Goal: Check status: Check status

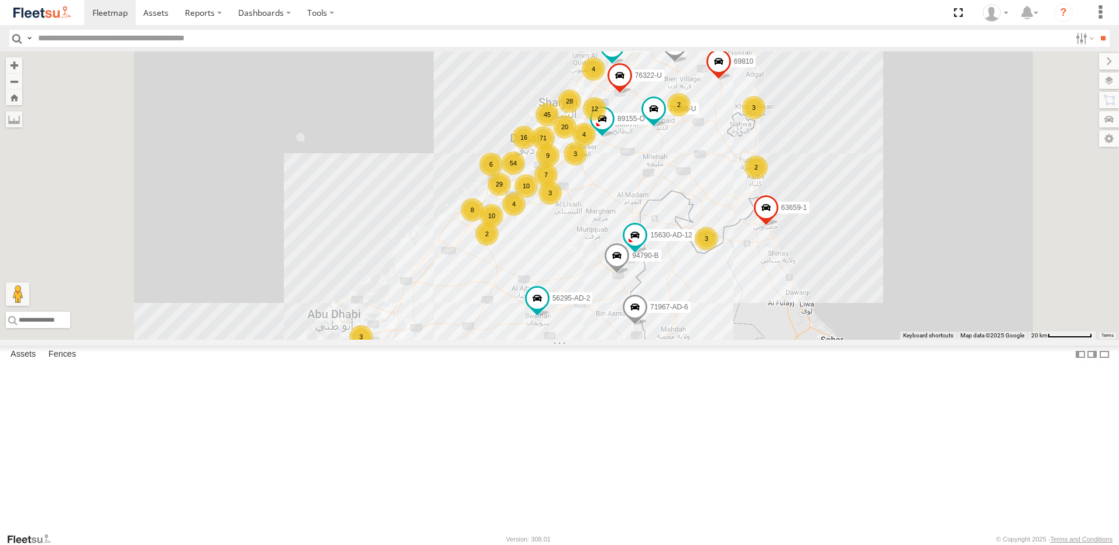
click at [203, 40] on input "text" at bounding box center [551, 38] width 1037 height 17
click at [142, 5] on link at bounding box center [157, 12] width 42 height 25
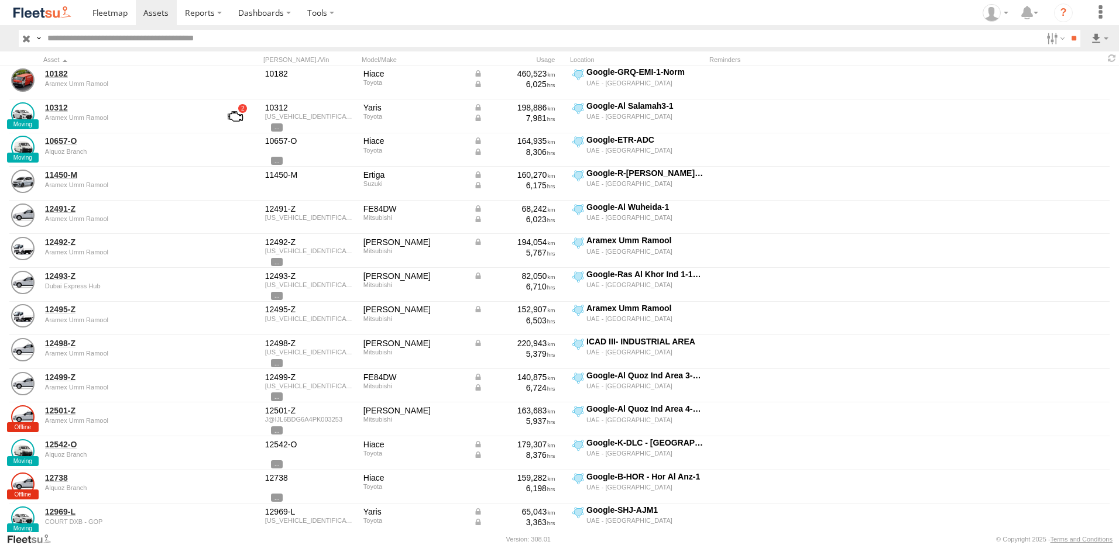
click at [66, 42] on input "text" at bounding box center [542, 38] width 999 height 17
click at [104, 12] on span at bounding box center [109, 12] width 35 height 11
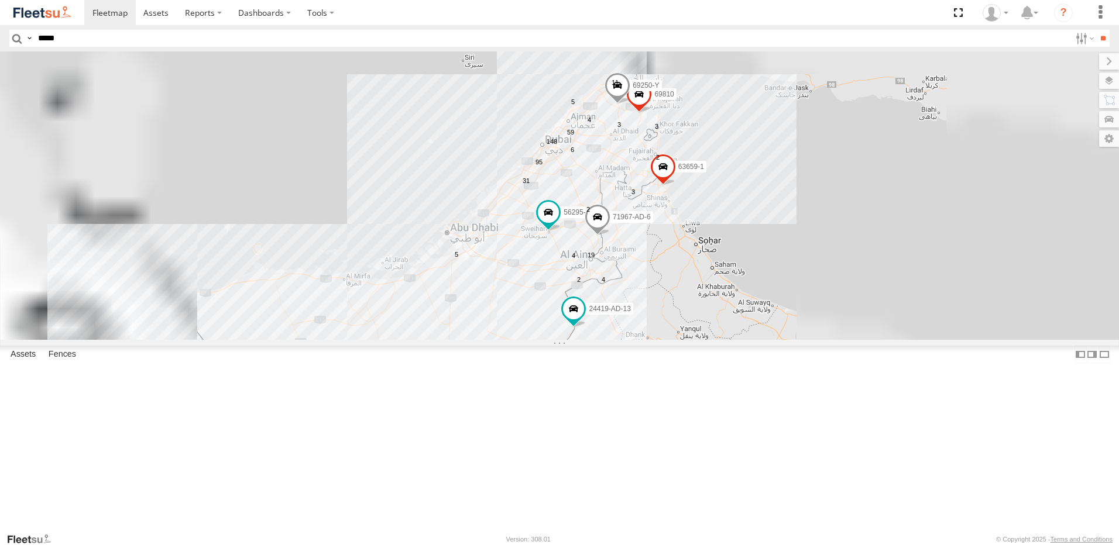
type input "*****"
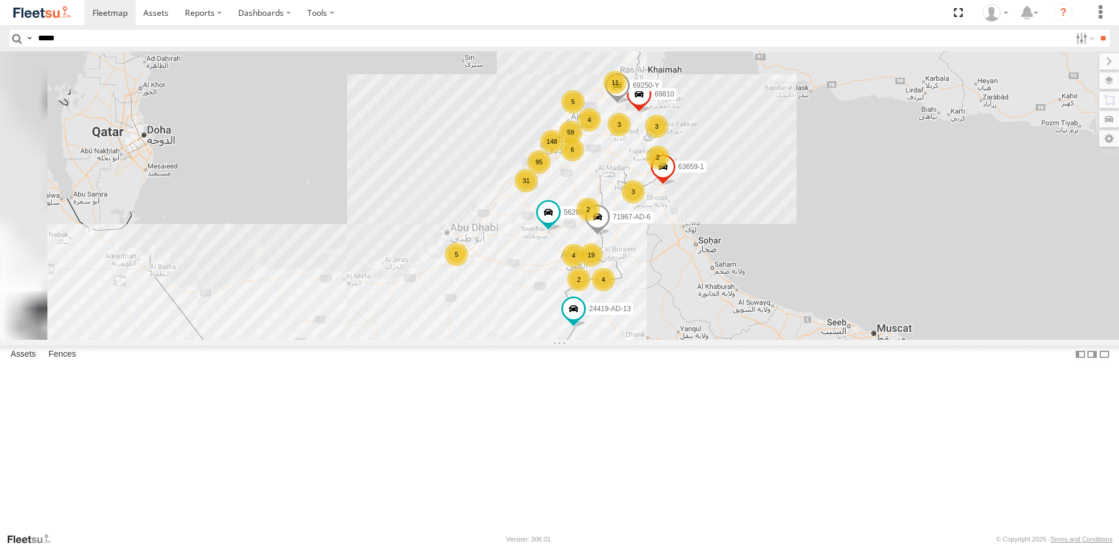
click at [1096, 30] on input "**" at bounding box center [1102, 38] width 13 height 17
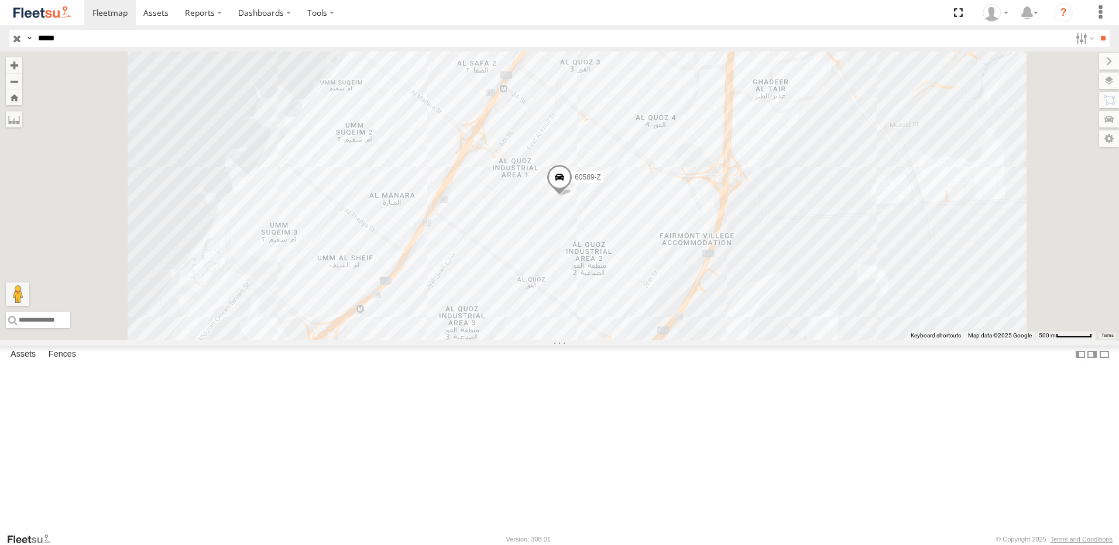
click at [572, 195] on span at bounding box center [559, 180] width 26 height 32
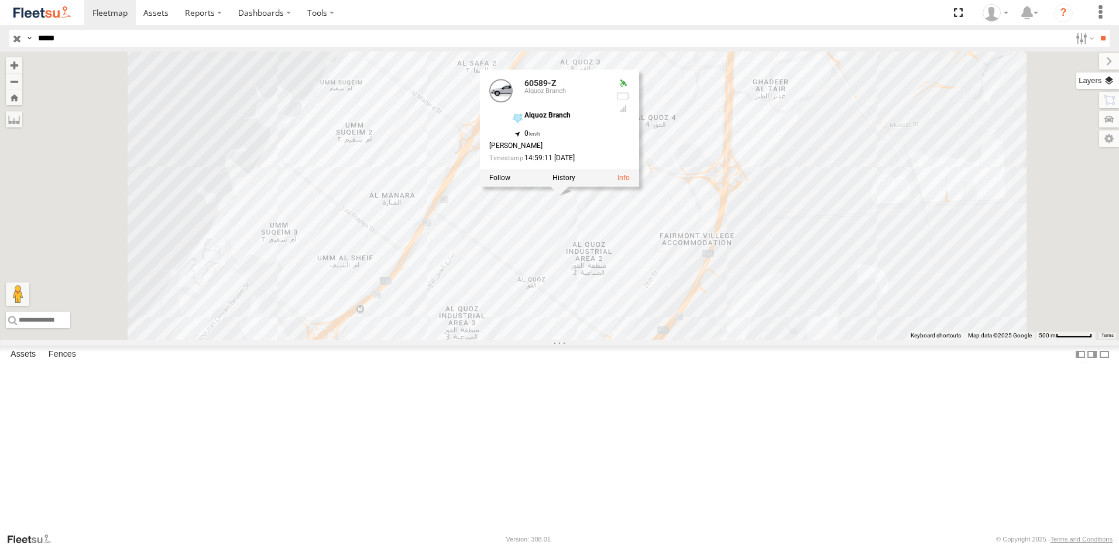
click at [1117, 86] on label at bounding box center [1097, 81] width 43 height 16
click at [0, 0] on span "Overlays" at bounding box center [0, 0] width 0 height 0
click at [0, 0] on span "Fences" at bounding box center [0, 0] width 0 height 0
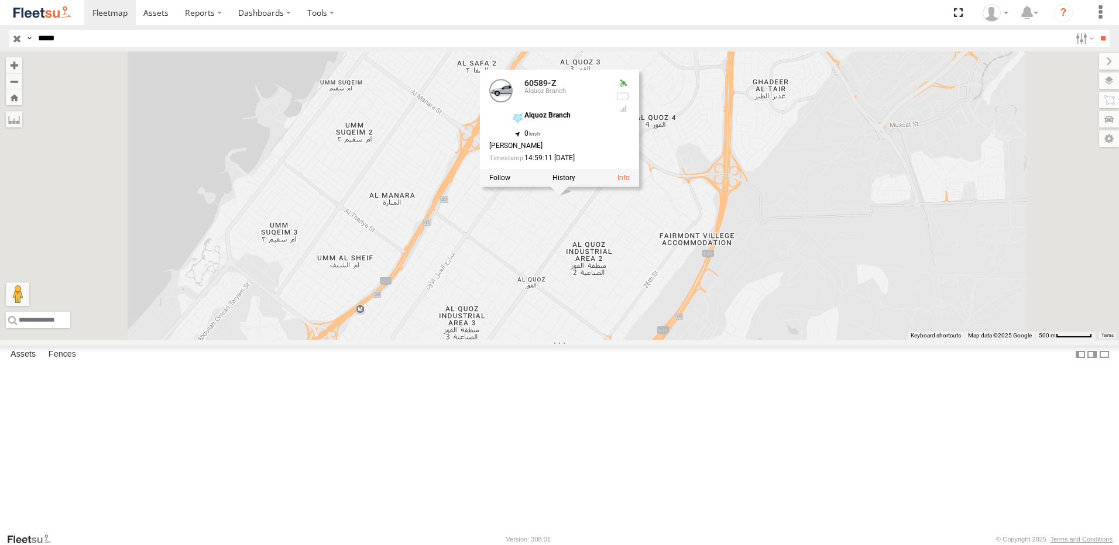
click at [0, 0] on span "Overlays" at bounding box center [0, 0] width 0 height 0
click at [0, 0] on span "Basemaps" at bounding box center [0, 0] width 0 height 0
click at [0, 0] on span "Satellite + Roadmap" at bounding box center [0, 0] width 0 height 0
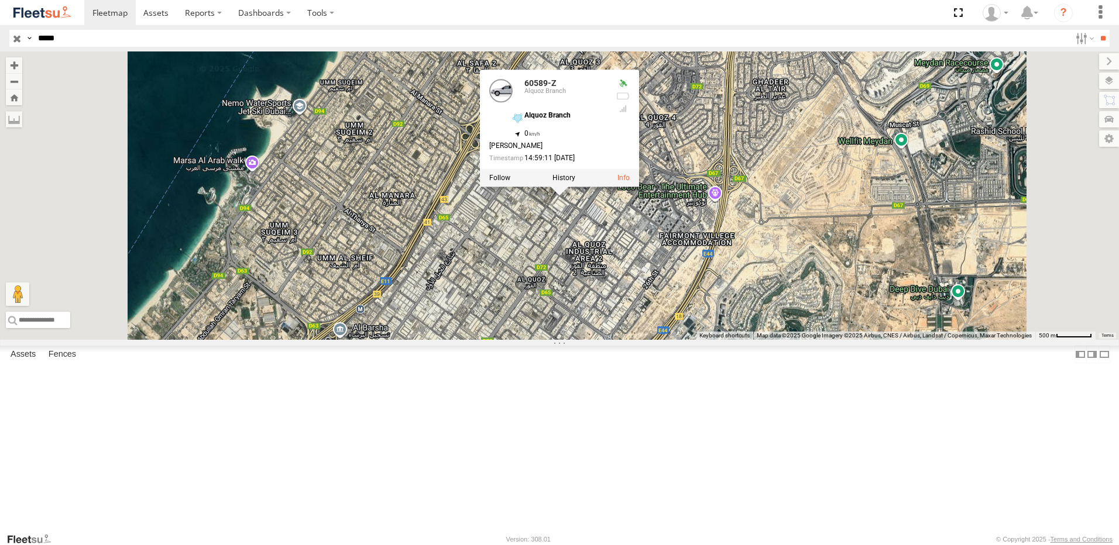
click at [0, 0] on label "Basemaps" at bounding box center [0, 0] width 0 height 0
click at [0, 0] on div "Overlays" at bounding box center [0, 0] width 0 height 0
click at [0, 0] on label at bounding box center [0, 0] width 0 height 0
click at [0, 0] on div "Overlays" at bounding box center [0, 0] width 0 height 0
click at [0, 0] on label at bounding box center [0, 0] width 0 height 0
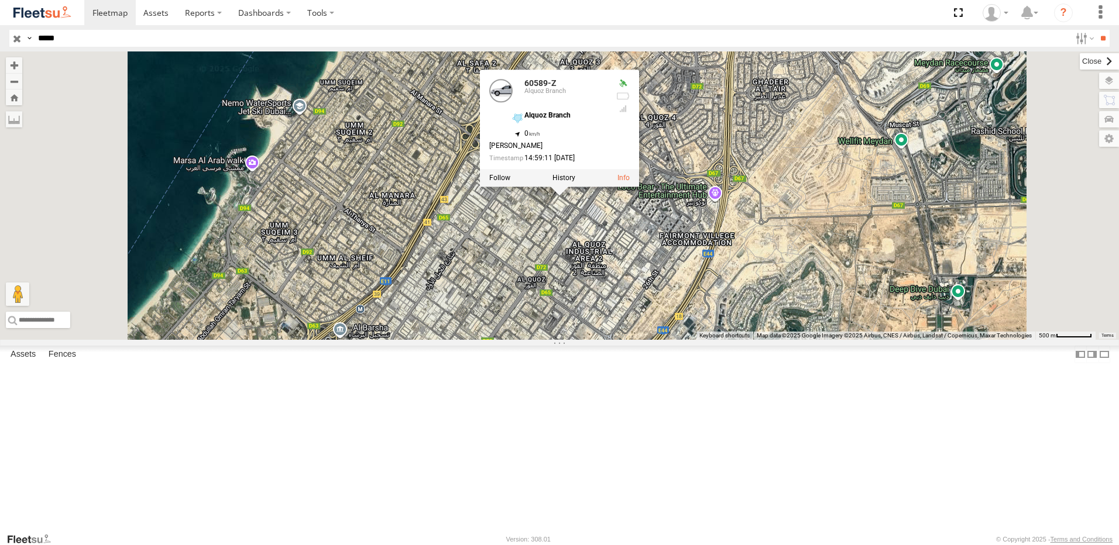
click at [1079, 63] on label at bounding box center [1098, 61] width 39 height 16
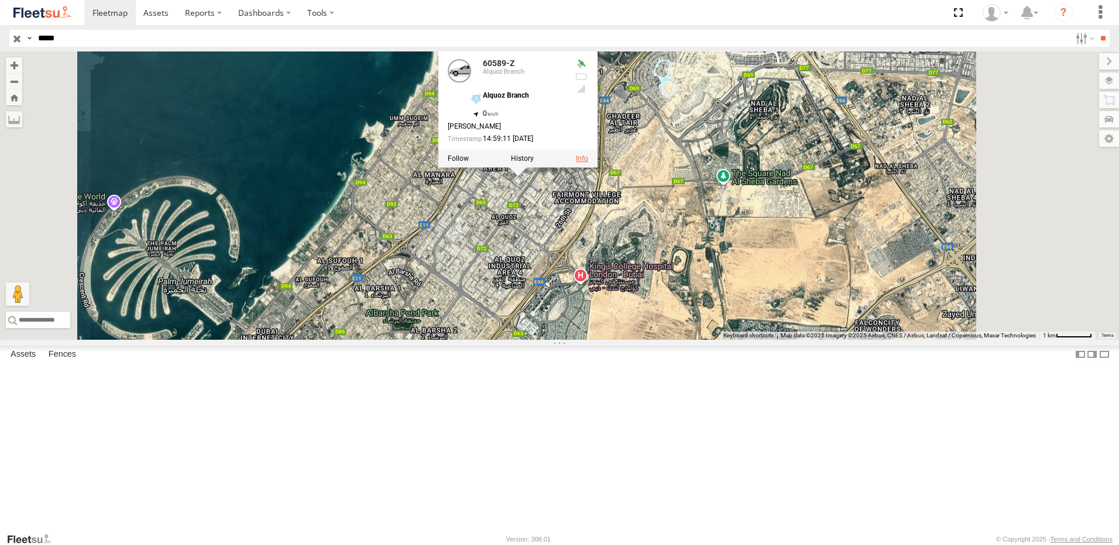
click at [588, 163] on link at bounding box center [582, 158] width 12 height 8
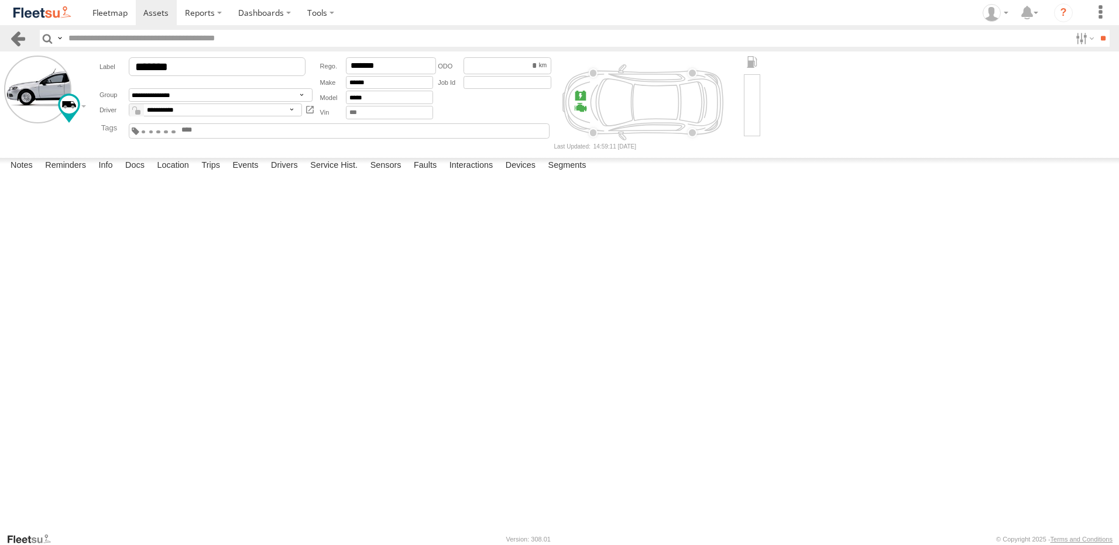
click at [14, 45] on link at bounding box center [17, 38] width 17 height 17
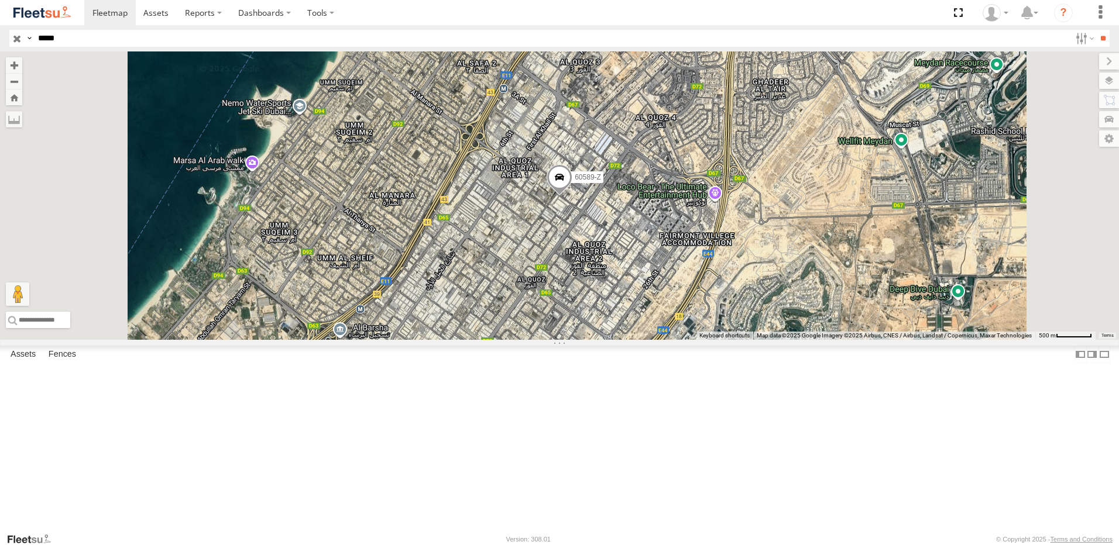
click at [572, 195] on span at bounding box center [559, 180] width 26 height 32
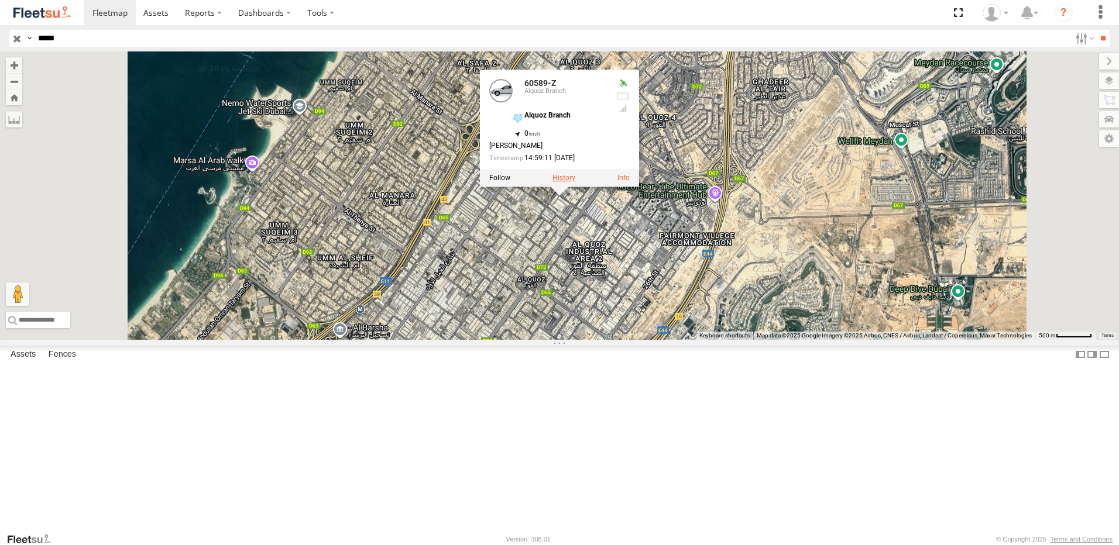
click at [575, 182] on label at bounding box center [563, 178] width 23 height 8
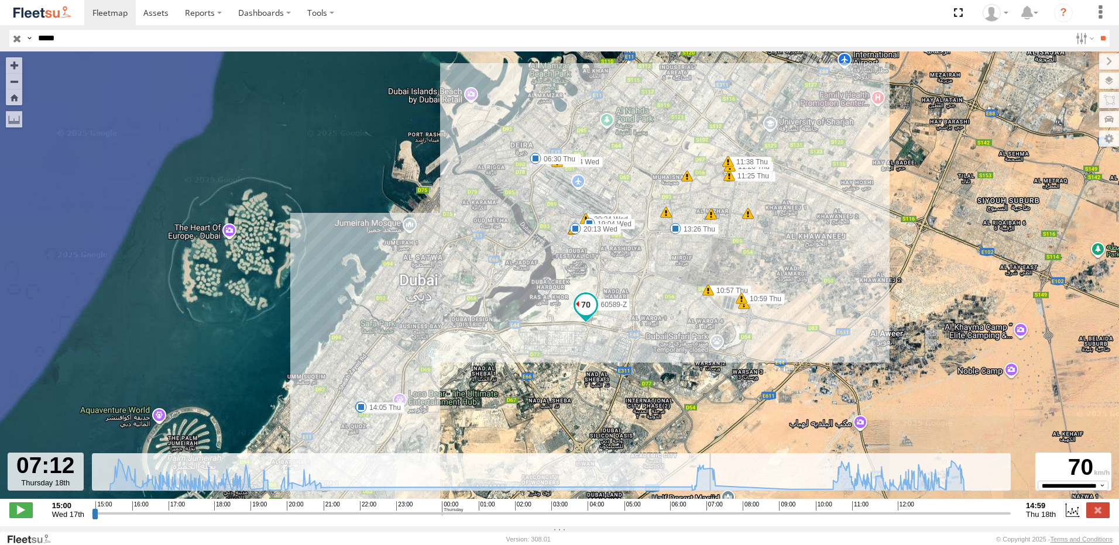
drag, startPoint x: 94, startPoint y: 520, endPoint x: 711, endPoint y: 501, distance: 616.9
click at [711, 508] on input "range" at bounding box center [551, 513] width 918 height 11
type input "**********"
click at [708, 519] on input "range" at bounding box center [551, 513] width 918 height 11
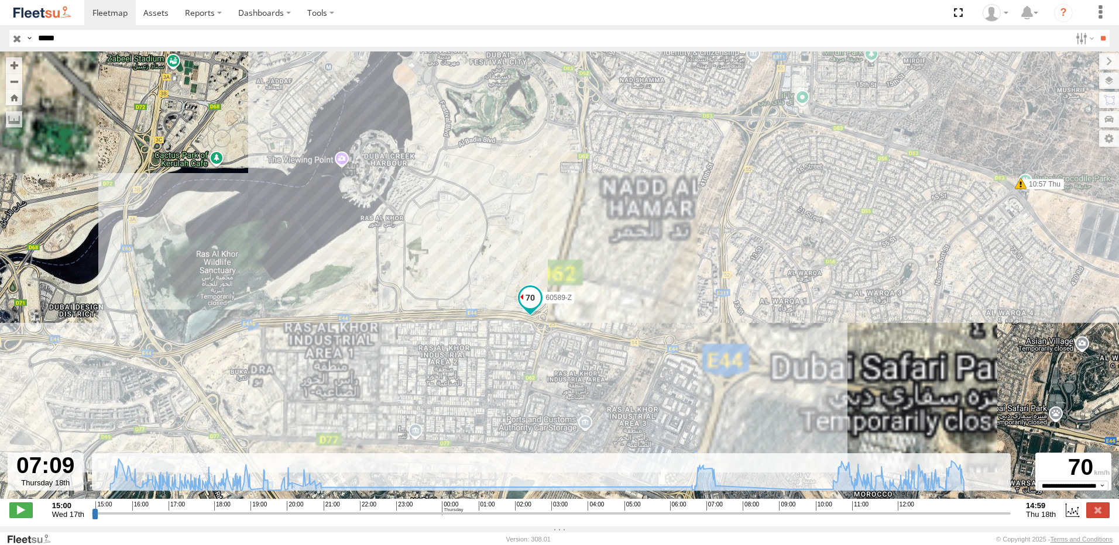
drag, startPoint x: 546, startPoint y: 397, endPoint x: 582, endPoint y: 357, distance: 53.4
click at [582, 357] on div "60589-Z 18:57 Wed 18:57 Wed 19:04 Wed 20:13 Wed 20:24 Wed 20:44 Wed 21:01 Wed 0…" at bounding box center [559, 281] width 1119 height 460
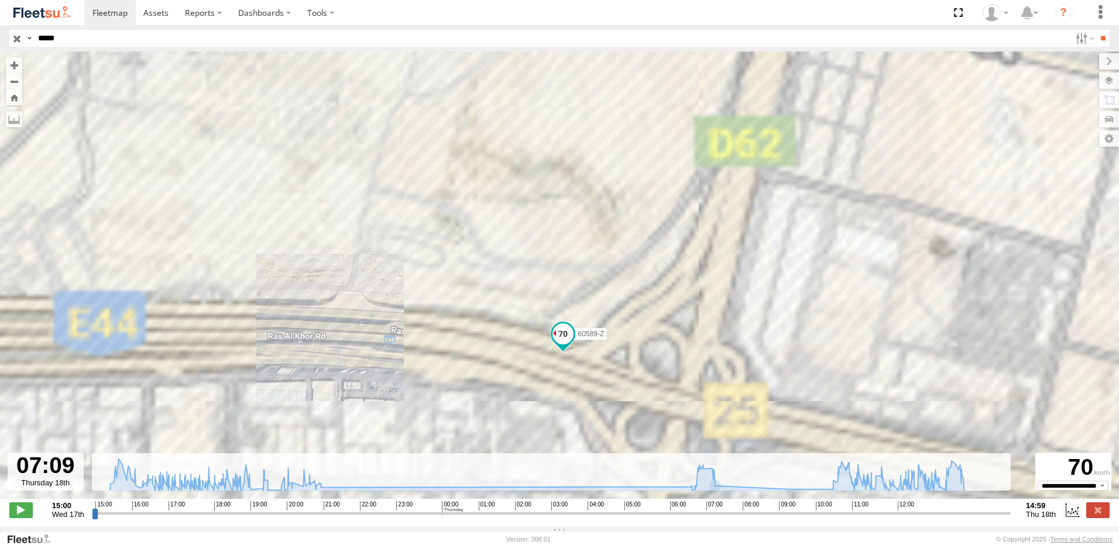
drag, startPoint x: 585, startPoint y: 302, endPoint x: 570, endPoint y: 375, distance: 74.1
click at [570, 375] on div "60589-Z 18:57 Wed 18:57 Wed 19:04 Wed 20:13 Wed 20:24 Wed 20:44 Wed 21:01 Wed 0…" at bounding box center [559, 281] width 1119 height 460
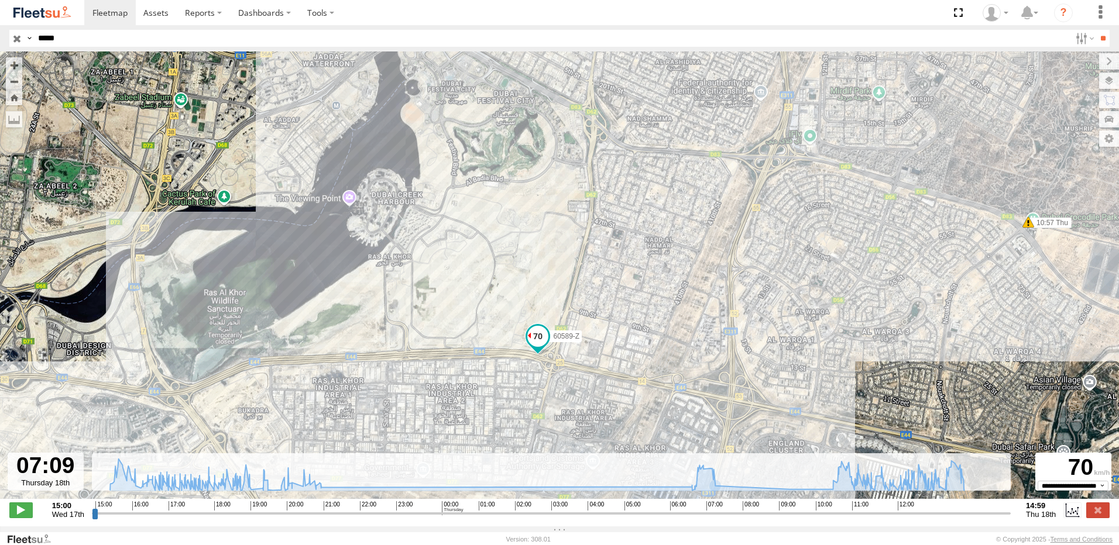
drag, startPoint x: 544, startPoint y: 221, endPoint x: 519, endPoint y: 277, distance: 61.5
click at [519, 277] on div "60589-Z 18:57 Wed 18:57 Wed 19:04 Wed 20:13 Wed 20:24 Wed 20:44 Wed 21:01 Wed 0…" at bounding box center [559, 281] width 1119 height 460
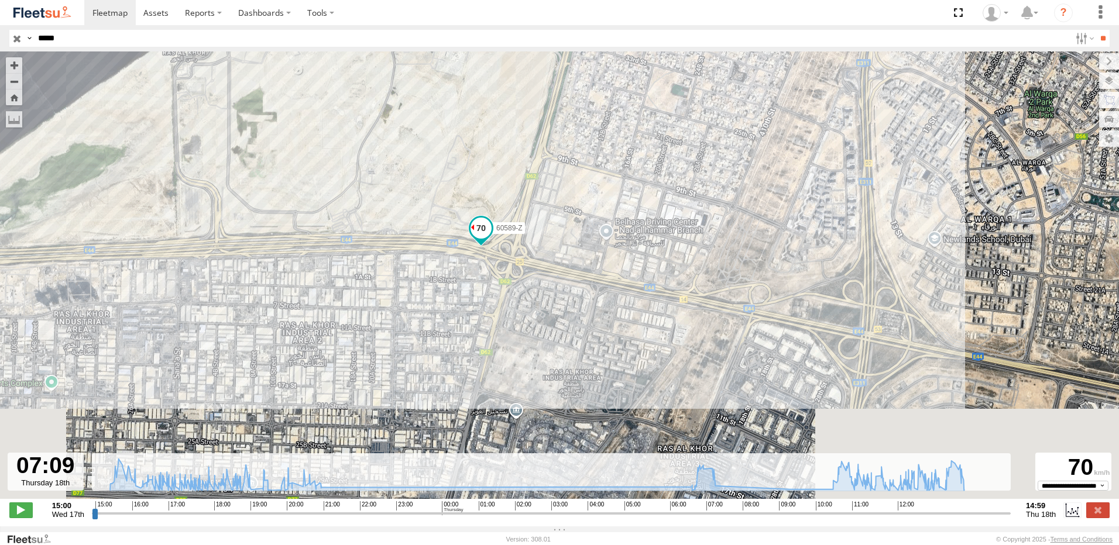
drag, startPoint x: 392, startPoint y: 266, endPoint x: 406, endPoint y: 171, distance: 95.8
click at [406, 171] on div "60589-Z 18:57 Wed 18:57 Wed 19:04 Wed 20:13 Wed 20:24 Wed 20:44 Wed 21:01 Wed 0…" at bounding box center [559, 281] width 1119 height 460
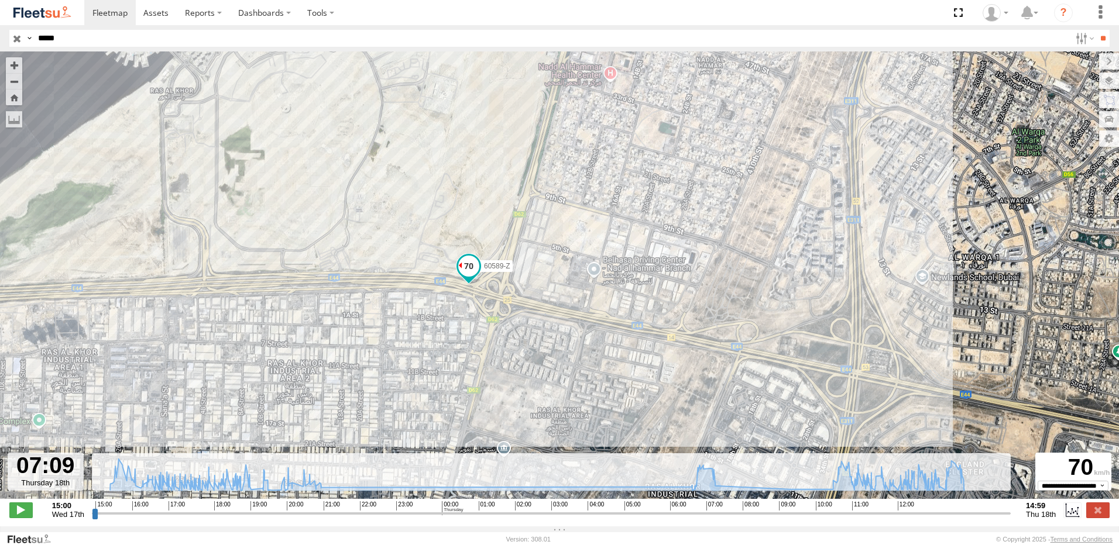
drag, startPoint x: 487, startPoint y: 203, endPoint x: 473, endPoint y: 250, distance: 48.9
click at [473, 250] on div "60589-Z 18:57 Wed 18:57 Wed 19:04 Wed 20:13 Wed 20:24 Wed 20:44 Wed 21:01 Wed 0…" at bounding box center [559, 281] width 1119 height 460
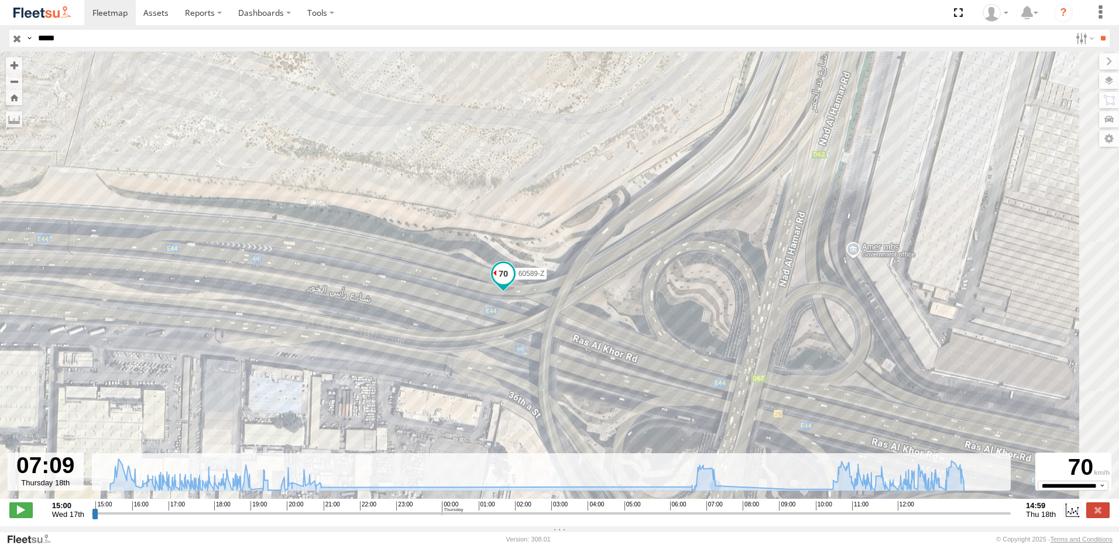
drag, startPoint x: 657, startPoint y: 201, endPoint x: 576, endPoint y: 193, distance: 81.1
click at [575, 194] on div "60589-Z 18:57 Wed 18:57 Wed 19:04 Wed 20:13 Wed 20:24 Wed 20:44 Wed 21:01 Wed 0…" at bounding box center [559, 281] width 1119 height 460
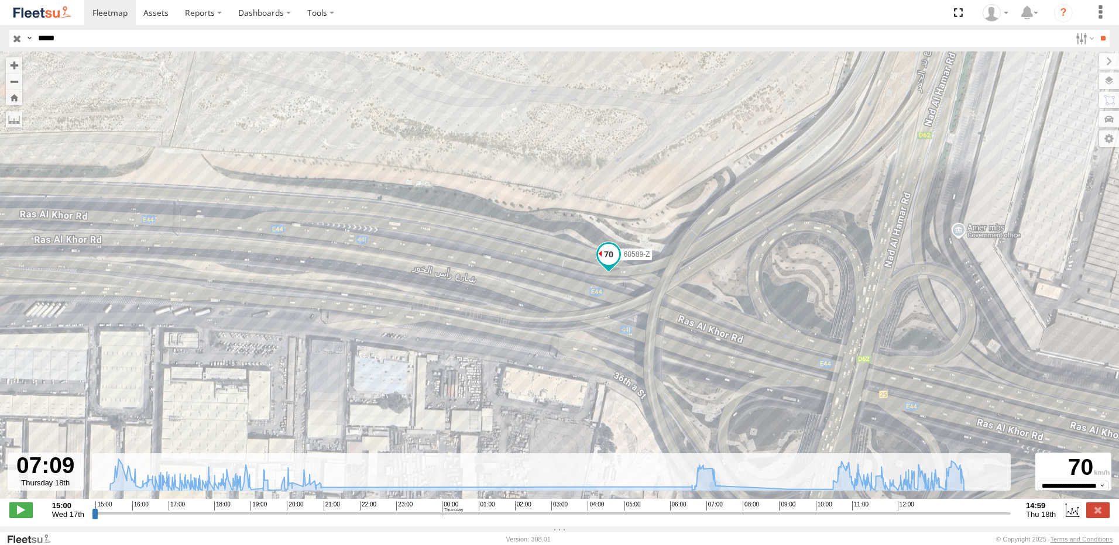
drag, startPoint x: 325, startPoint y: 376, endPoint x: 433, endPoint y: 357, distance: 109.8
click at [433, 357] on div "60589-Z 18:57 Wed 18:57 Wed 19:04 Wed 20:13 Wed 20:24 Wed 20:44 Wed 21:01 Wed 0…" at bounding box center [559, 281] width 1119 height 460
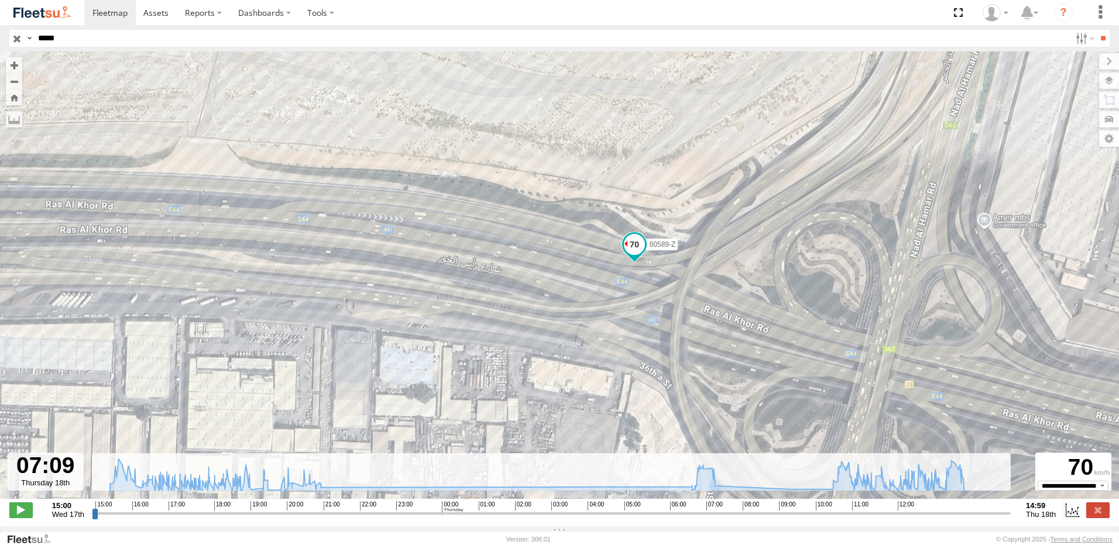
drag, startPoint x: 833, startPoint y: 285, endPoint x: 773, endPoint y: 309, distance: 64.9
click at [773, 309] on div "60589-Z 18:57 Wed 18:57 Wed 19:04 Wed 20:13 Wed 20:24 Wed 20:44 Wed 21:01 Wed 0…" at bounding box center [559, 281] width 1119 height 460
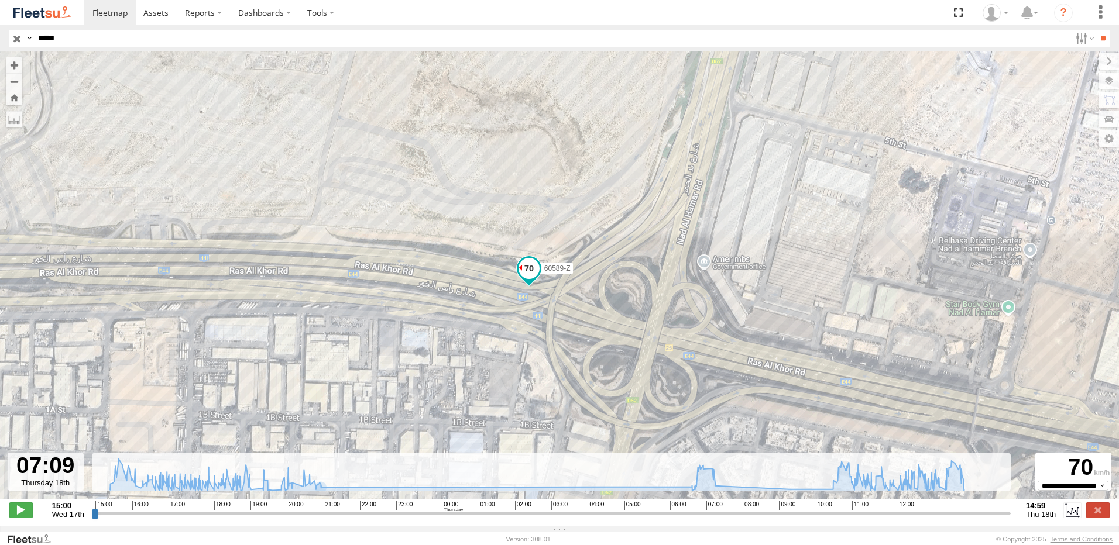
drag, startPoint x: 750, startPoint y: 321, endPoint x: 607, endPoint y: 333, distance: 143.8
click at [607, 333] on div "60589-Z 18:57 Wed 18:57 Wed 19:04 Wed 20:13 Wed 20:24 Wed 20:44 Wed 21:01 Wed 0…" at bounding box center [559, 281] width 1119 height 460
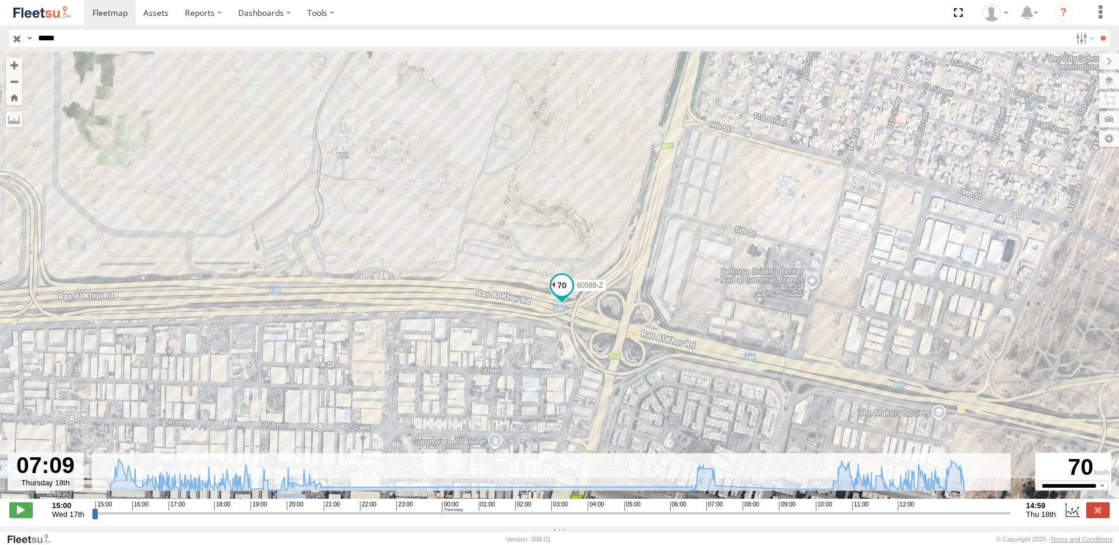
drag, startPoint x: 408, startPoint y: 394, endPoint x: 386, endPoint y: 393, distance: 22.3
click at [386, 393] on div "60589-Z 18:57 Wed 18:57 Wed 19:04 Wed 20:13 Wed 20:24 Wed 20:44 Wed 21:01 Wed 0…" at bounding box center [559, 281] width 1119 height 460
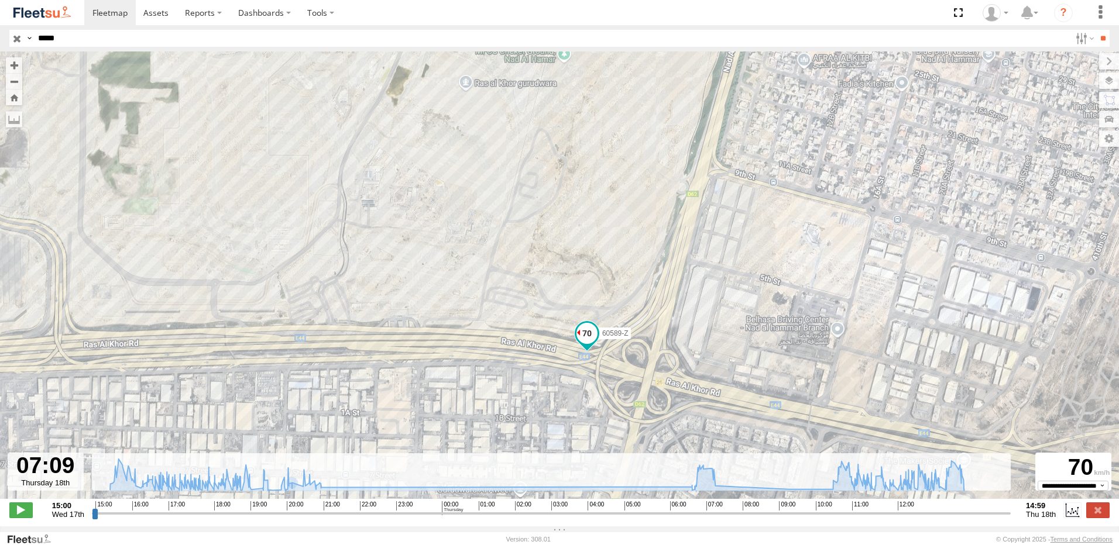
drag, startPoint x: 279, startPoint y: 369, endPoint x: 467, endPoint y: 352, distance: 188.5
click at [467, 352] on div "60589-Z 18:57 Wed 18:57 Wed 19:04 Wed 20:13 Wed 20:24 Wed 20:44 Wed 21:01 Wed 0…" at bounding box center [559, 281] width 1119 height 460
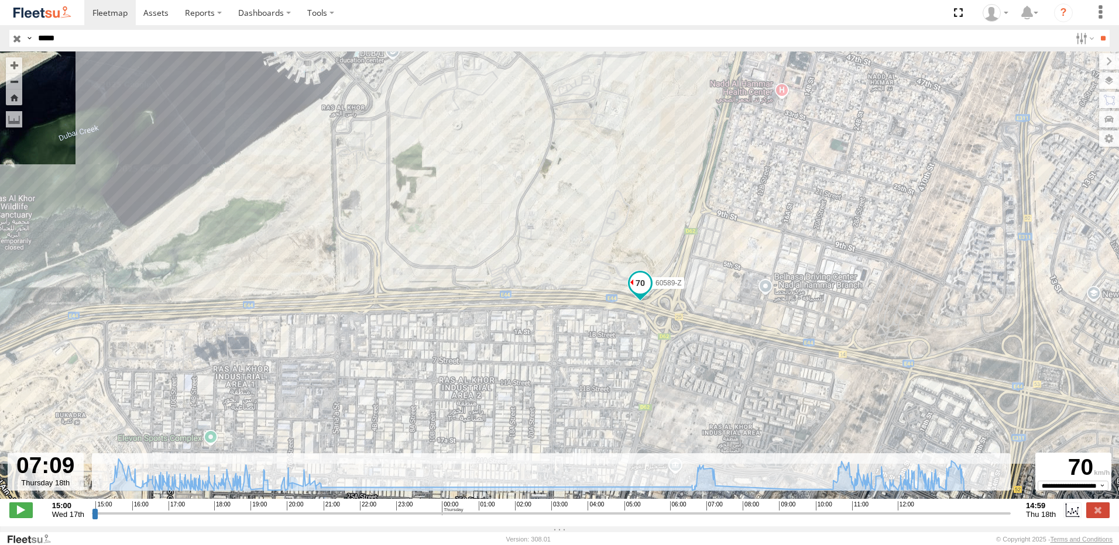
drag, startPoint x: 715, startPoint y: 160, endPoint x: 712, endPoint y: 197, distance: 37.6
click at [712, 197] on div "60589-Z 18:57 Wed 18:57 Wed 19:04 Wed 20:13 Wed 20:24 Wed 20:44 Wed 21:01 Wed 0…" at bounding box center [559, 281] width 1119 height 460
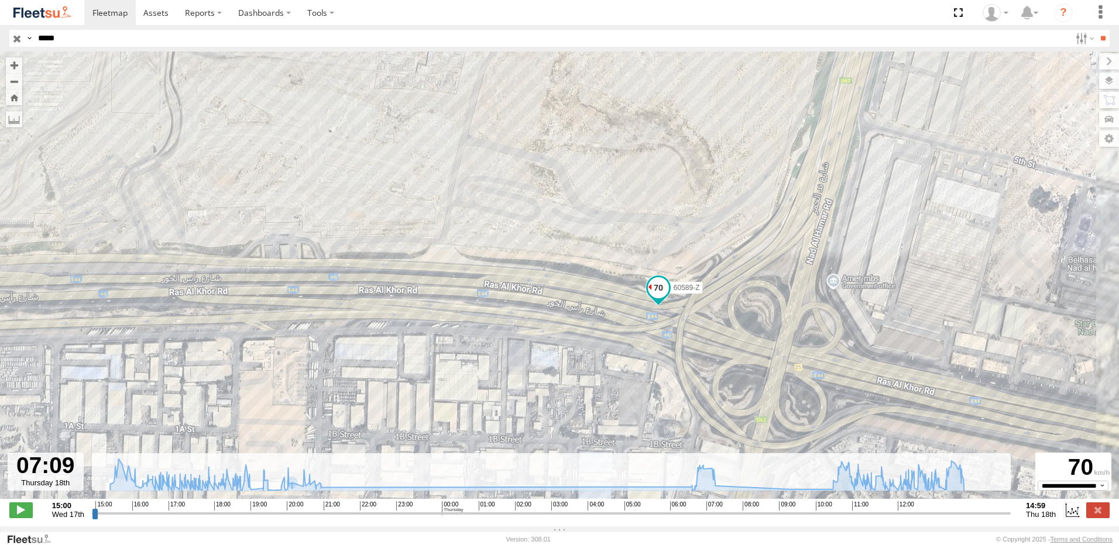
drag, startPoint x: 627, startPoint y: 321, endPoint x: 541, endPoint y: 321, distance: 85.4
click at [541, 321] on div "60589-Z 18:57 Wed 18:57 Wed 19:04 Wed 20:13 Wed 20:24 Wed 20:44 Wed 21:01 Wed 0…" at bounding box center [559, 281] width 1119 height 460
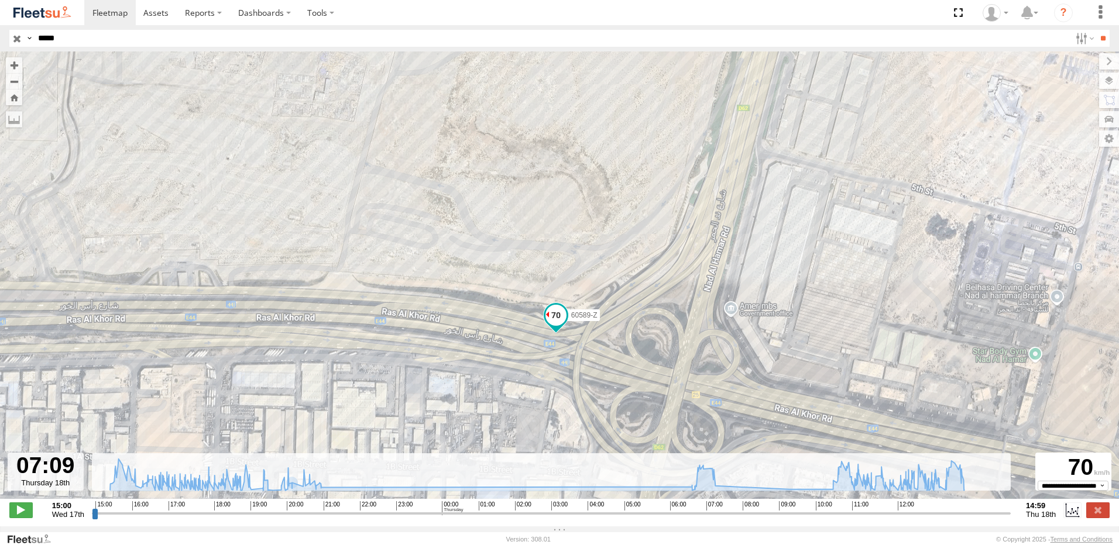
drag, startPoint x: 679, startPoint y: 243, endPoint x: 627, endPoint y: 266, distance: 56.8
click at [627, 266] on div "60589-Z 18:57 Wed 18:57 Wed 19:04 Wed 20:13 Wed 20:24 Wed 20:44 Wed 21:01 Wed 0…" at bounding box center [559, 281] width 1119 height 460
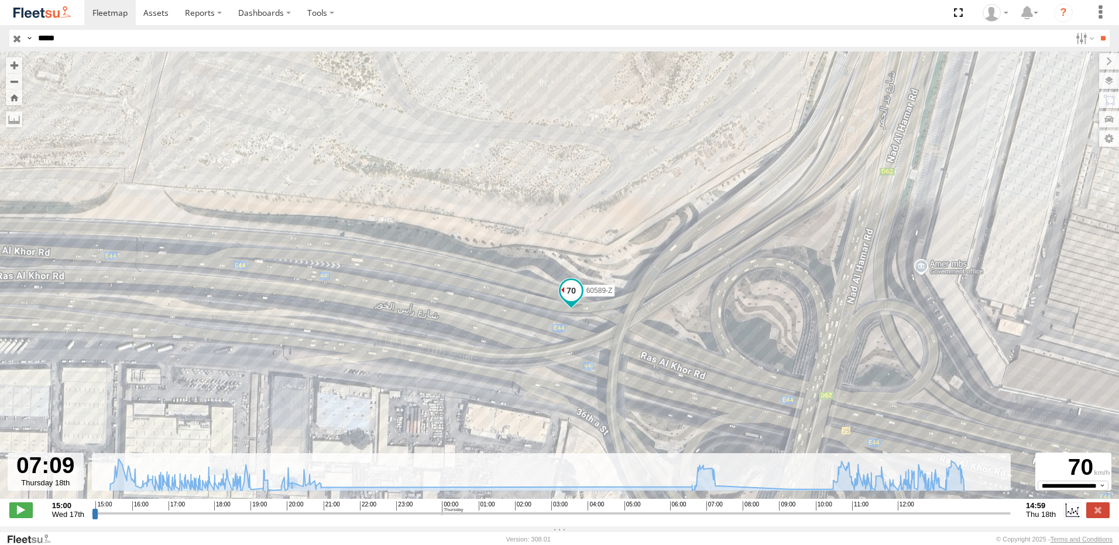
drag, startPoint x: 521, startPoint y: 338, endPoint x: 567, endPoint y: 253, distance: 96.3
click at [567, 253] on div "60589-Z 18:57 Wed 18:57 Wed 19:04 Wed 20:13 Wed 20:24 Wed 20:44 Wed 21:01 Wed 0…" at bounding box center [559, 281] width 1119 height 460
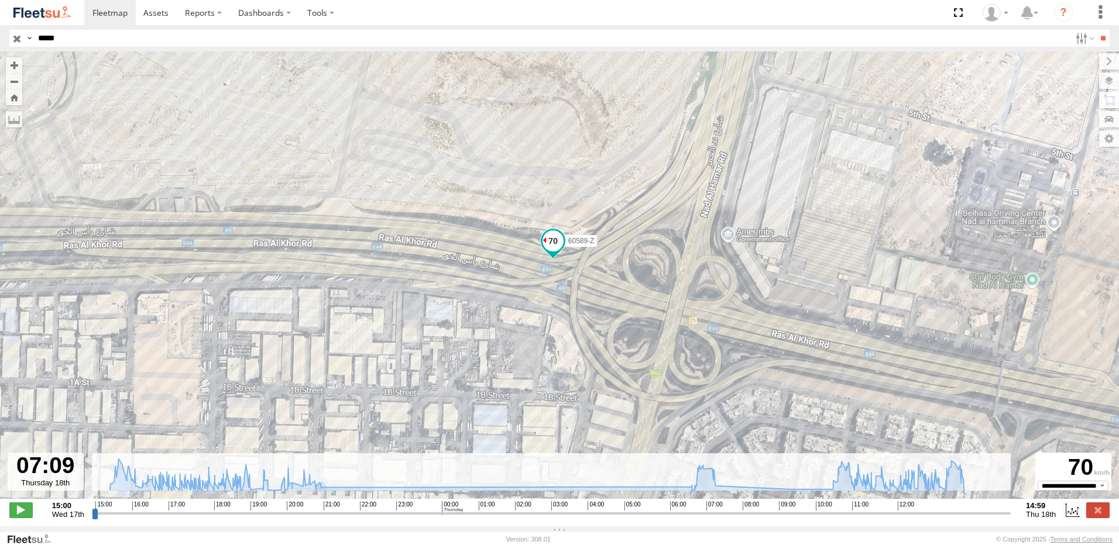
drag, startPoint x: 541, startPoint y: 352, endPoint x: 571, endPoint y: 281, distance: 77.0
click at [571, 281] on div "60589-Z 18:57 Wed 18:57 Wed 19:04 Wed 20:13 Wed 20:24 Wed 20:44 Wed 21:01 Wed 0…" at bounding box center [559, 281] width 1119 height 460
